Goal: Find specific page/section: Find specific page/section

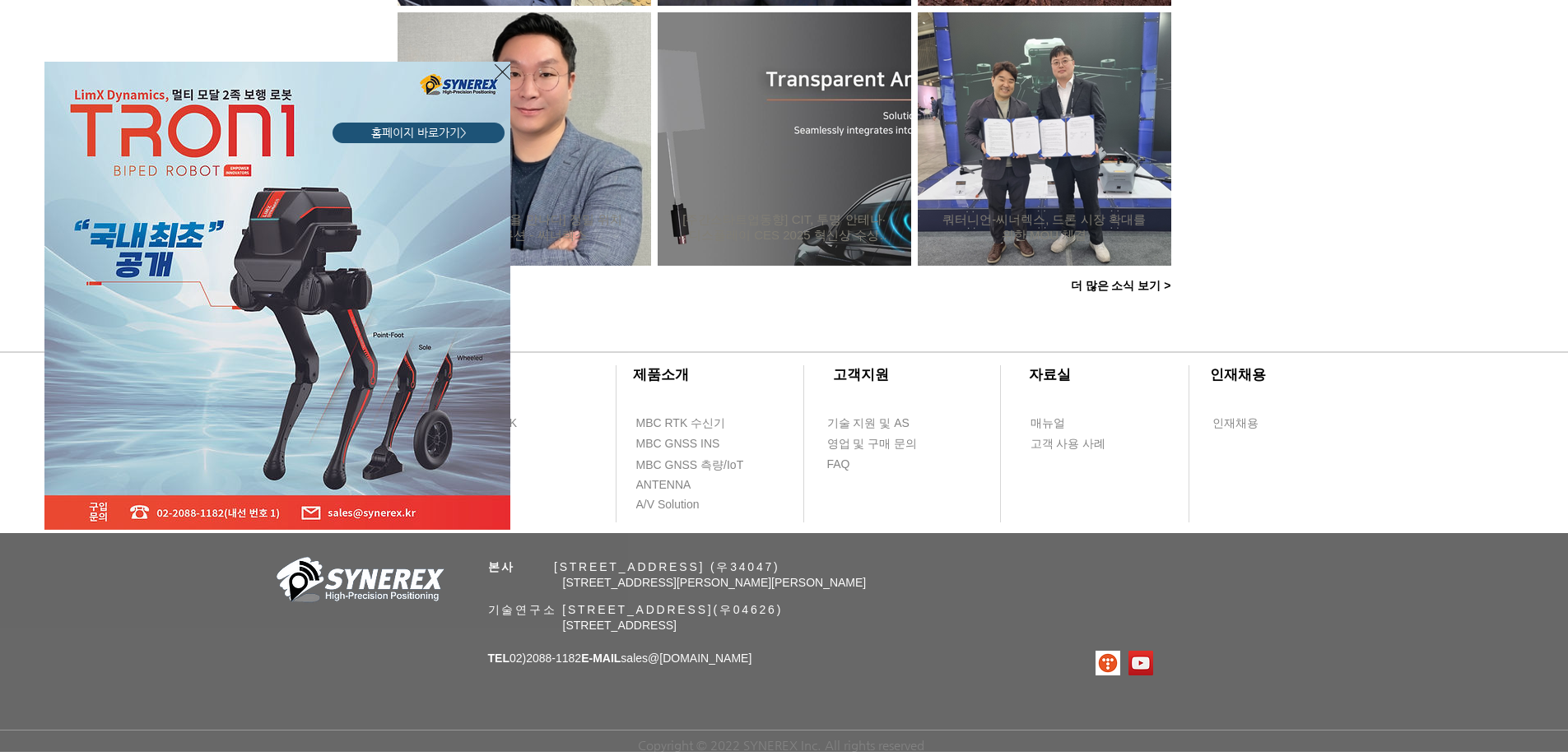
click at [1086, 507] on div "LimX Dinamics" at bounding box center [784, 378] width 1568 height 756
click at [501, 78] on icon "사이트로 돌아가기" at bounding box center [502, 72] width 16 height 21
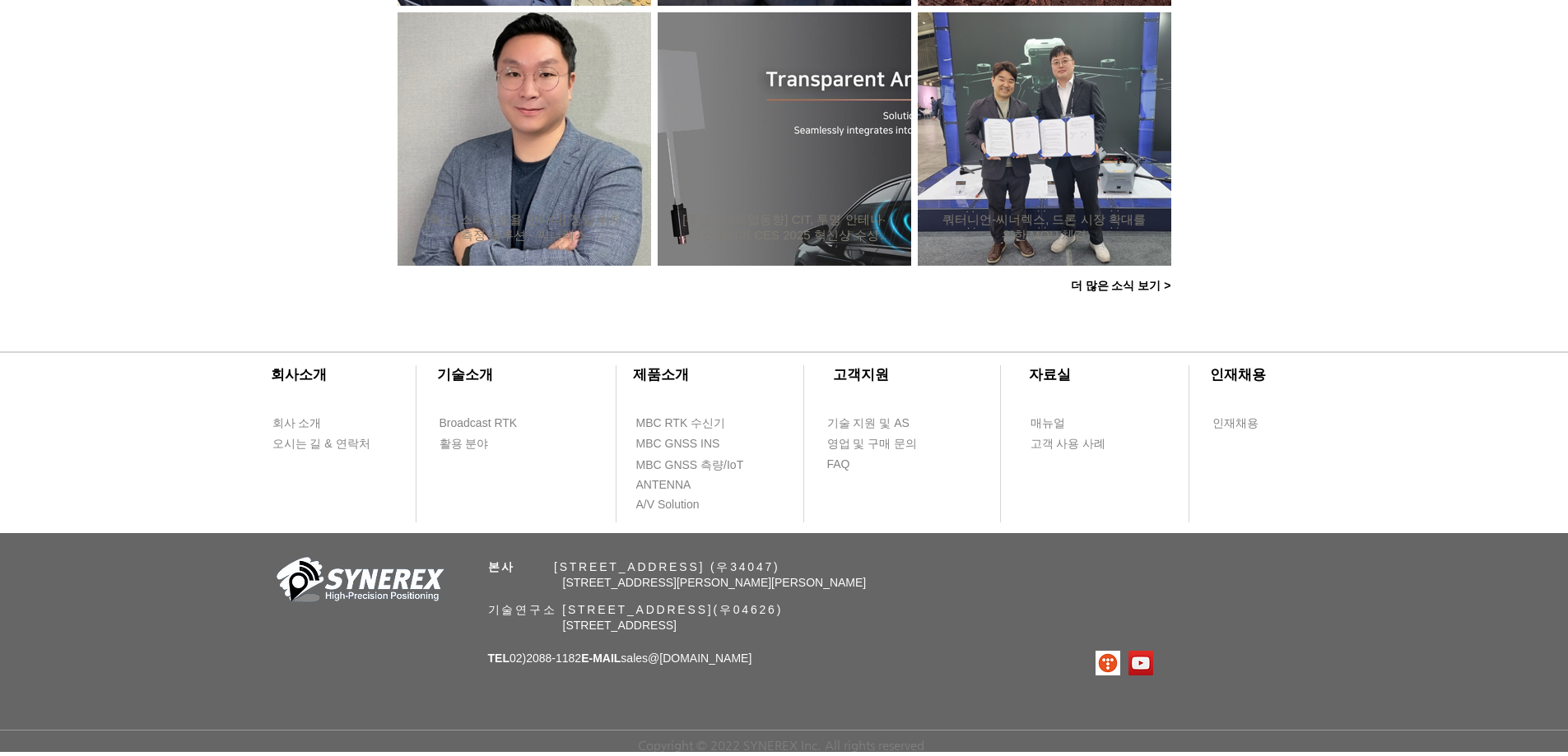
scroll to position [1579, 0]
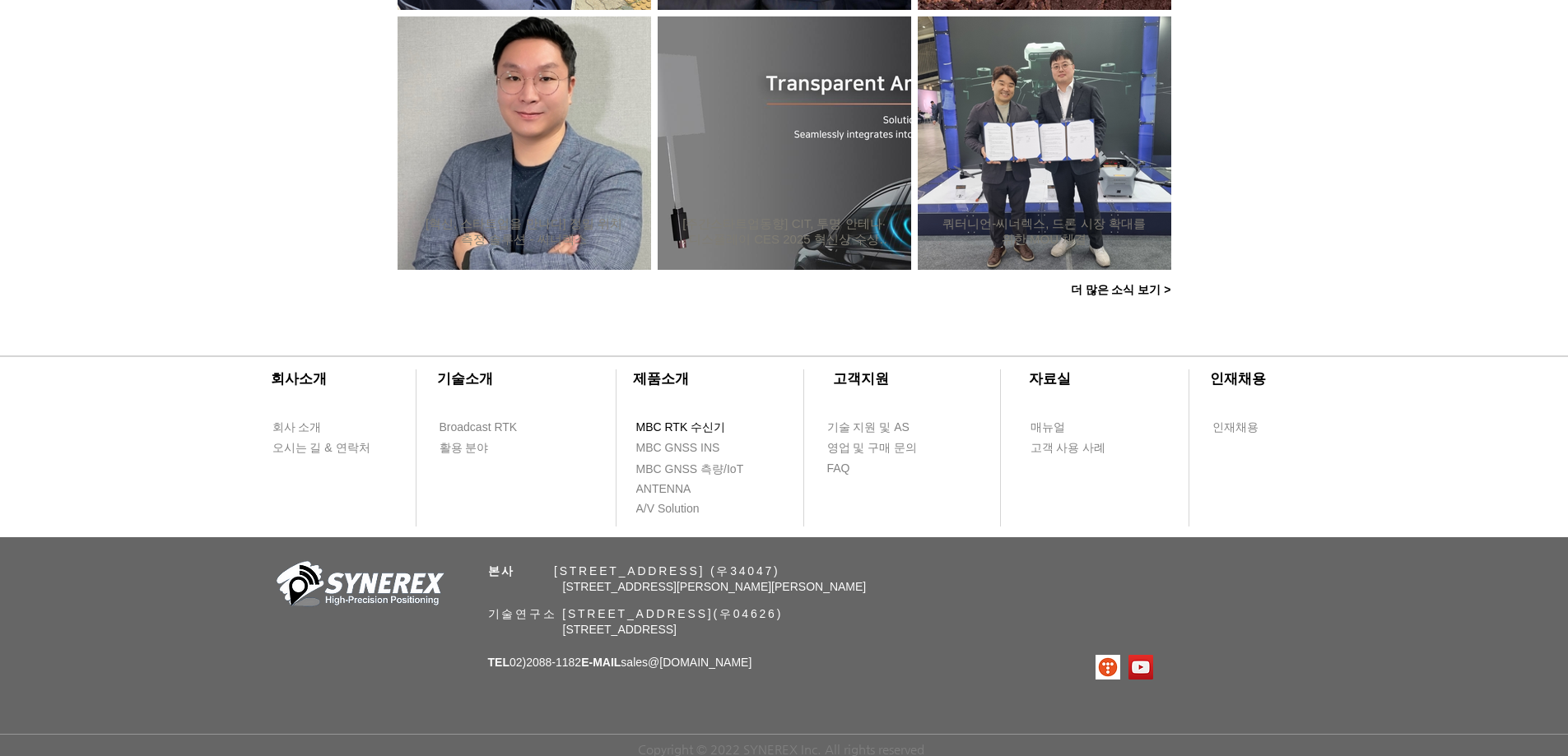
click at [695, 427] on span "MBC RTK 수신기" at bounding box center [681, 428] width 90 height 17
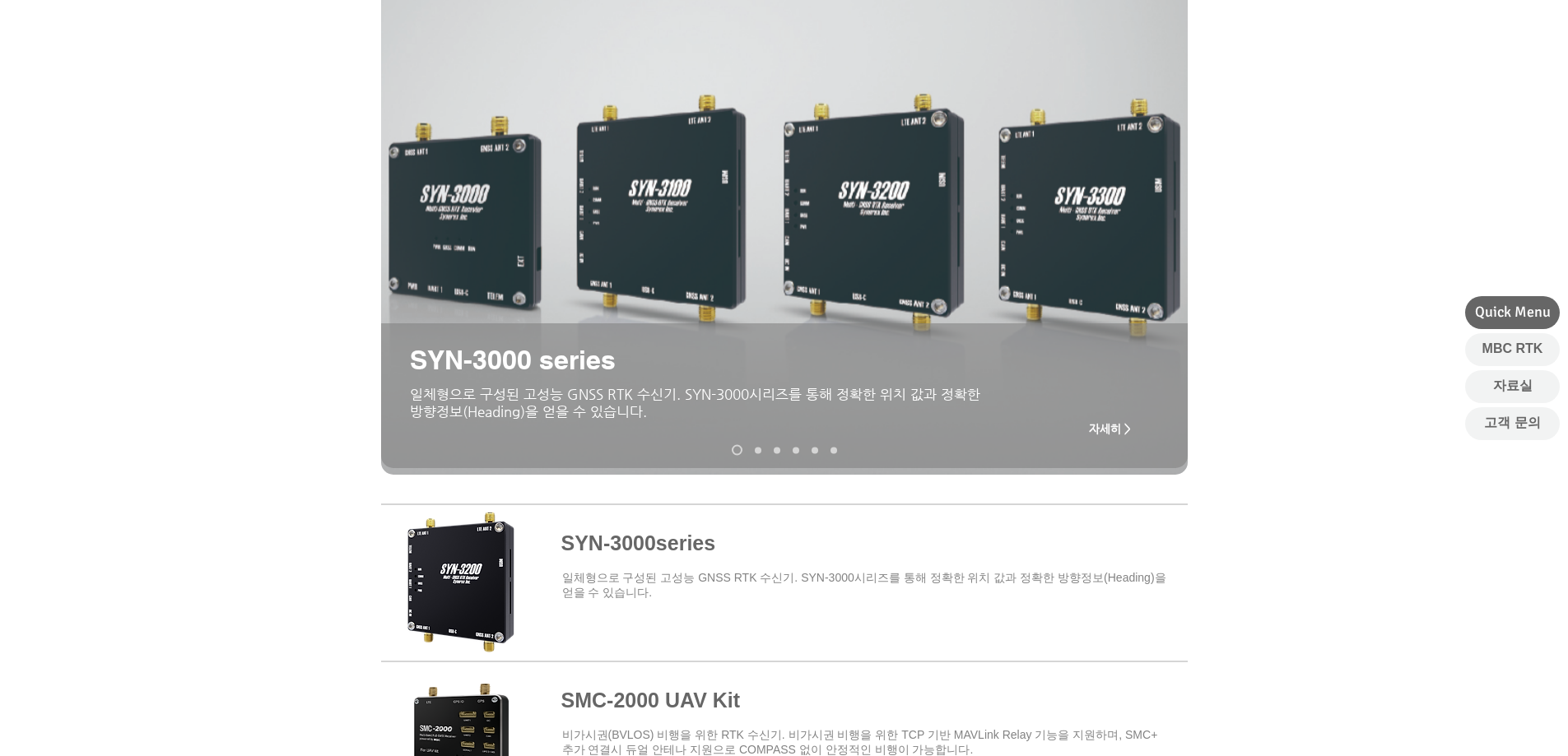
scroll to position [82, 0]
